Goal: Task Accomplishment & Management: Use online tool/utility

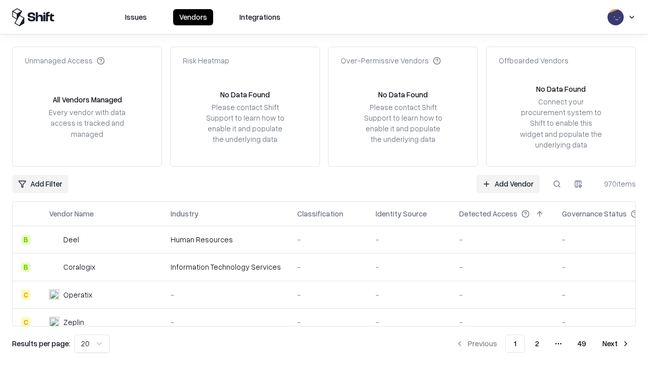
click at [508, 183] on link "Add Vendor" at bounding box center [508, 184] width 63 height 18
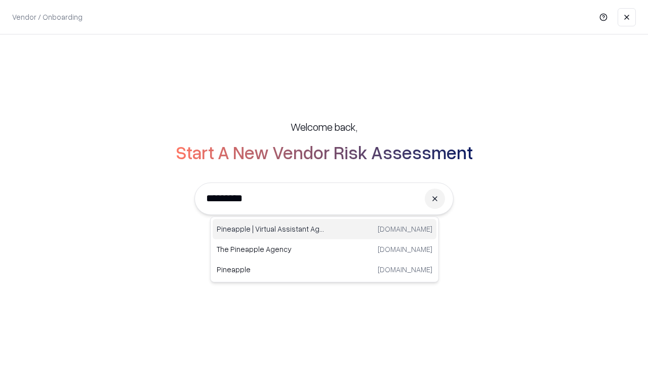
click at [325, 229] on div "Pineapple | Virtual Assistant Agency [DOMAIN_NAME]" at bounding box center [325, 229] width 224 height 20
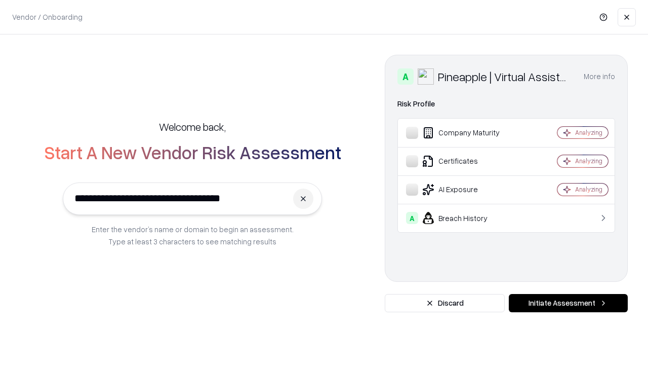
type input "**********"
click at [568, 303] on button "Initiate Assessment" at bounding box center [568, 303] width 119 height 18
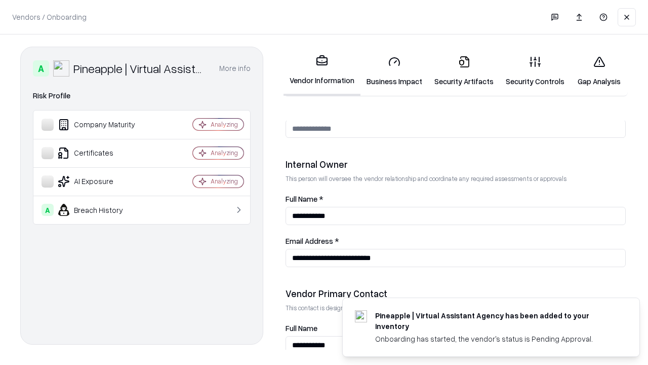
scroll to position [525, 0]
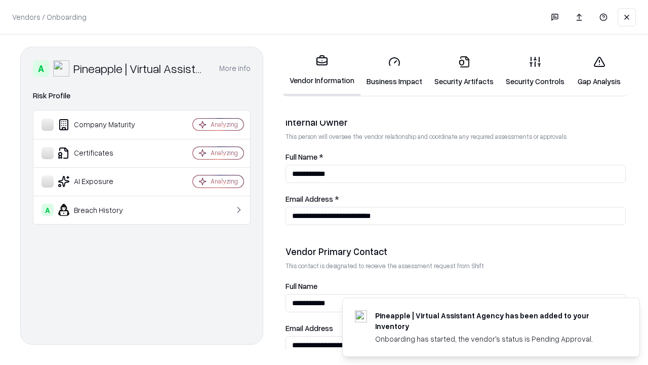
click at [395, 71] on link "Business Impact" at bounding box center [395, 71] width 68 height 47
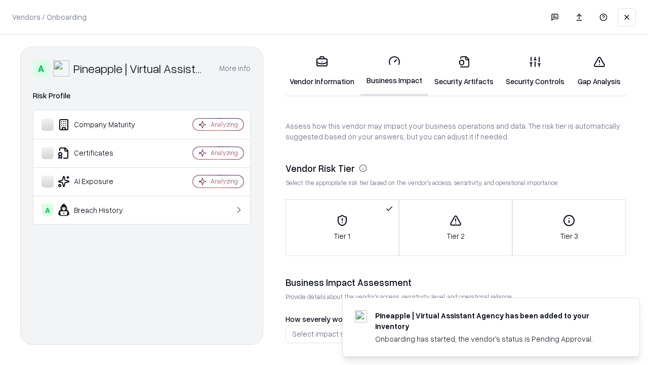
click at [599, 71] on link "Gap Analysis" at bounding box center [599, 71] width 57 height 47
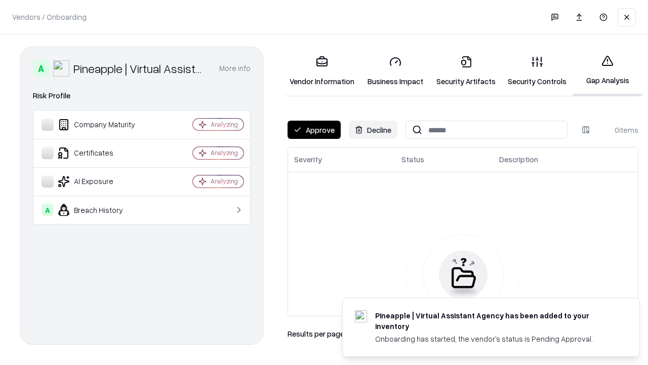
click at [314, 130] on button "Approve" at bounding box center [314, 130] width 53 height 18
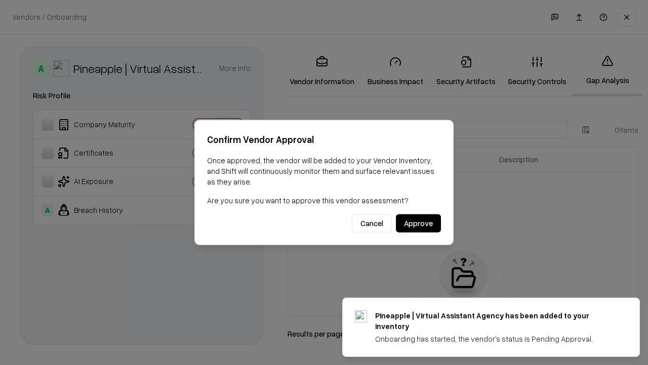
click at [418, 223] on button "Approve" at bounding box center [418, 223] width 45 height 18
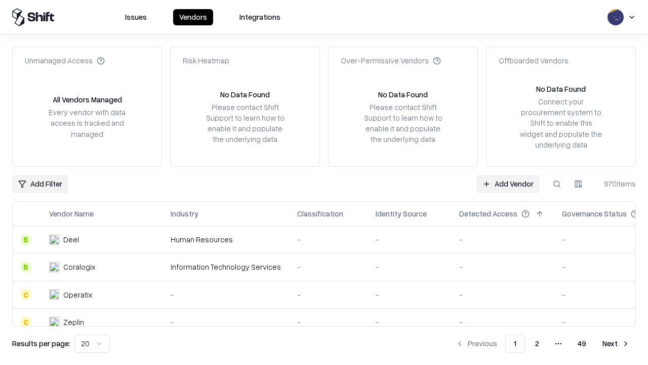
type input "**********"
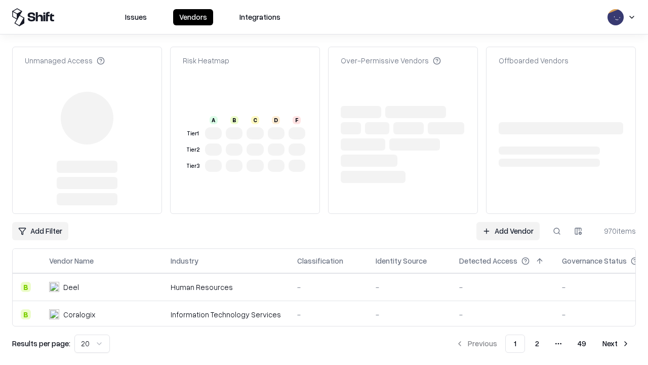
click at [508, 222] on link "Add Vendor" at bounding box center [508, 231] width 63 height 18
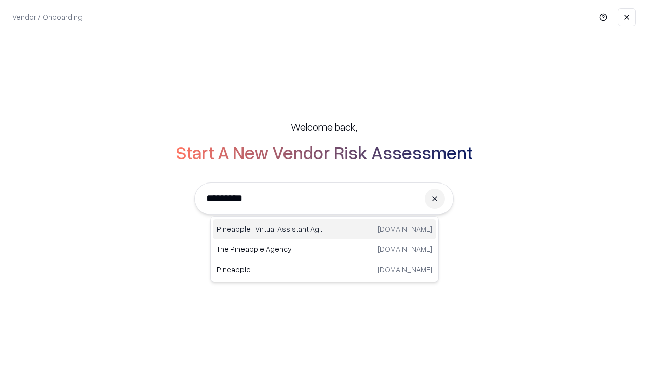
click at [325, 229] on div "Pineapple | Virtual Assistant Agency [DOMAIN_NAME]" at bounding box center [325, 229] width 224 height 20
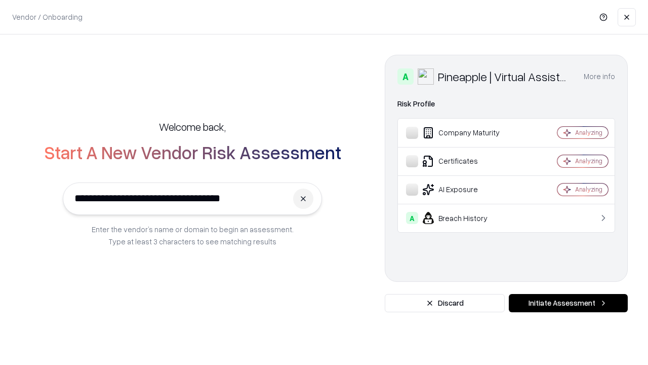
type input "**********"
click at [568, 303] on button "Initiate Assessment" at bounding box center [568, 303] width 119 height 18
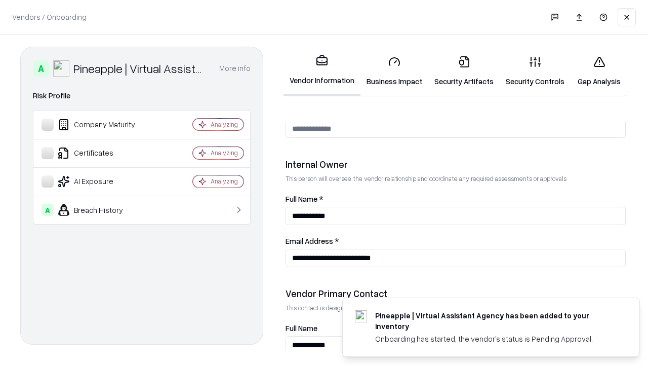
scroll to position [525, 0]
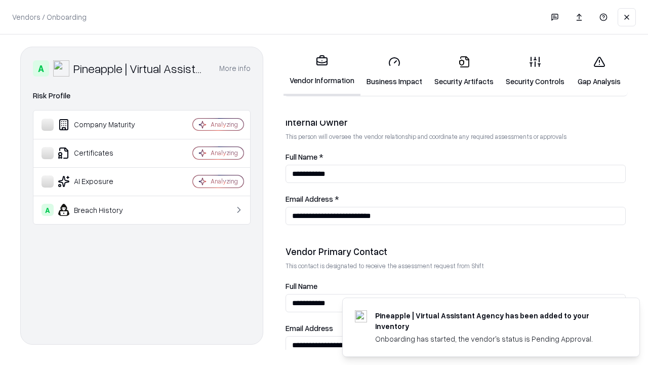
click at [599, 71] on link "Gap Analysis" at bounding box center [599, 71] width 57 height 47
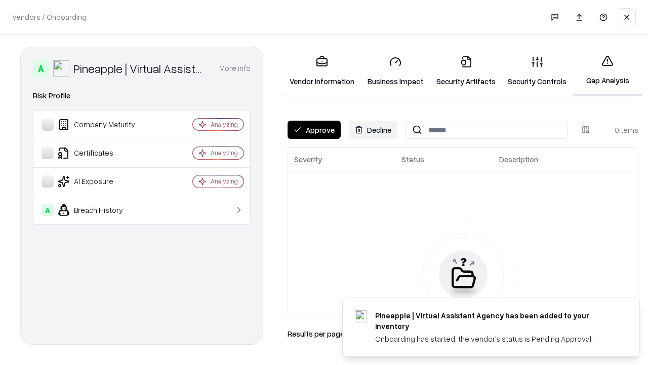
click at [314, 130] on button "Approve" at bounding box center [314, 130] width 53 height 18
